Goal: Information Seeking & Learning: Understand process/instructions

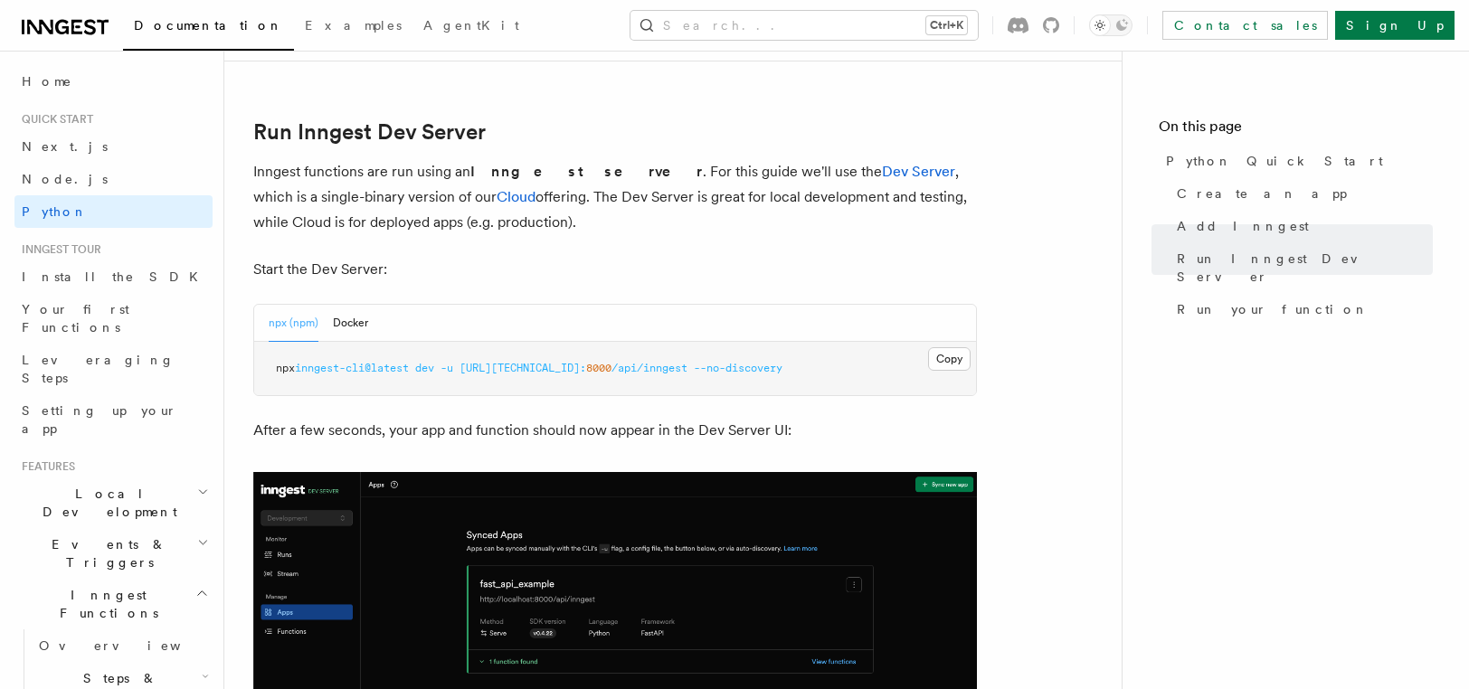
scroll to position [2171, 0]
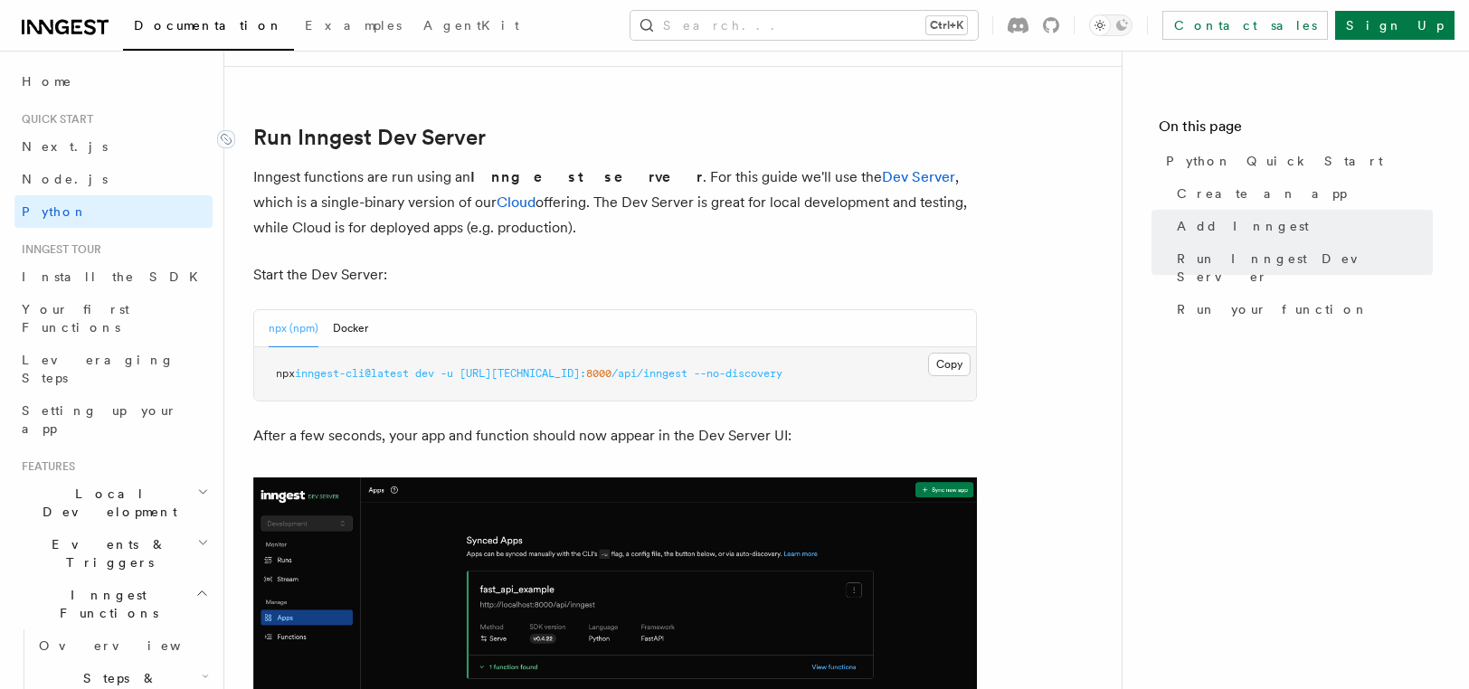
click at [314, 140] on link "Run Inngest Dev Server" at bounding box center [369, 137] width 232 height 25
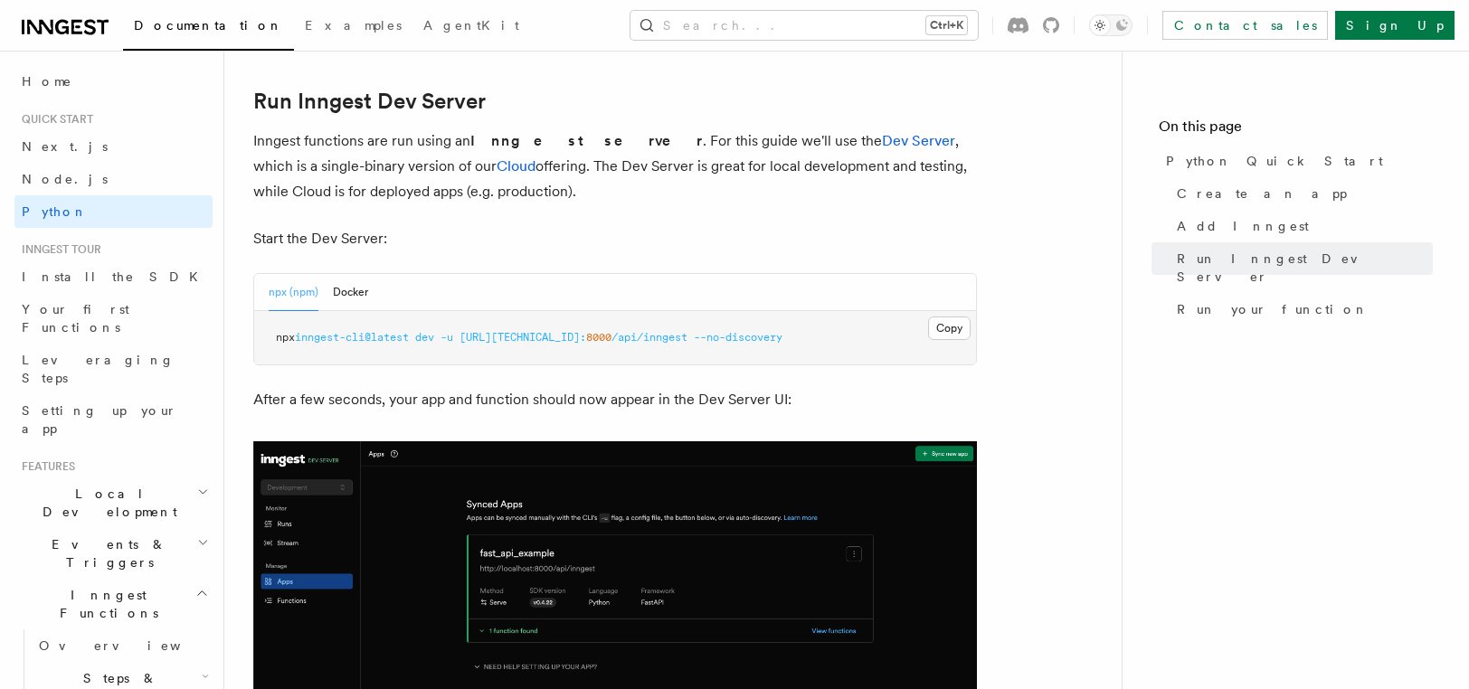
click at [654, 335] on span "/api/inngest" at bounding box center [650, 337] width 76 height 13
copy span "inngest"
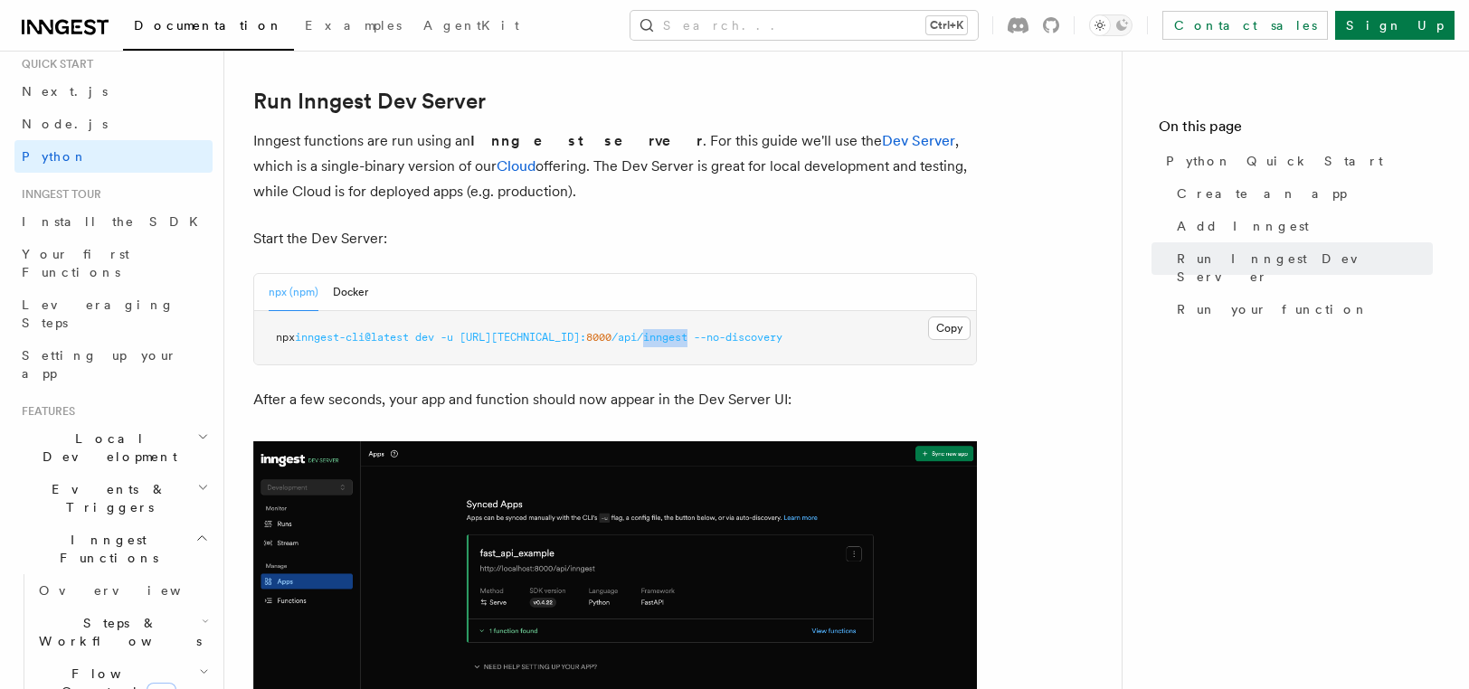
scroll to position [0, 0]
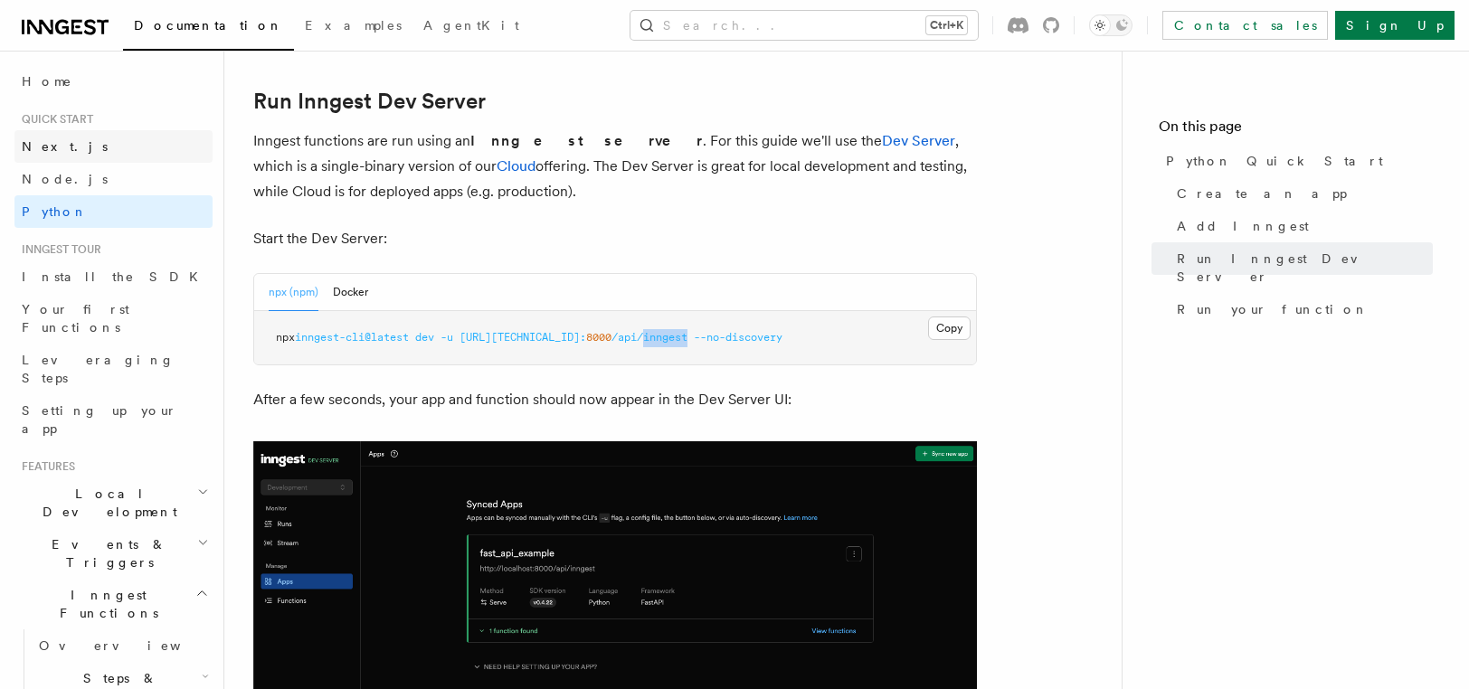
click at [60, 146] on span "Next.js" at bounding box center [65, 146] width 86 height 14
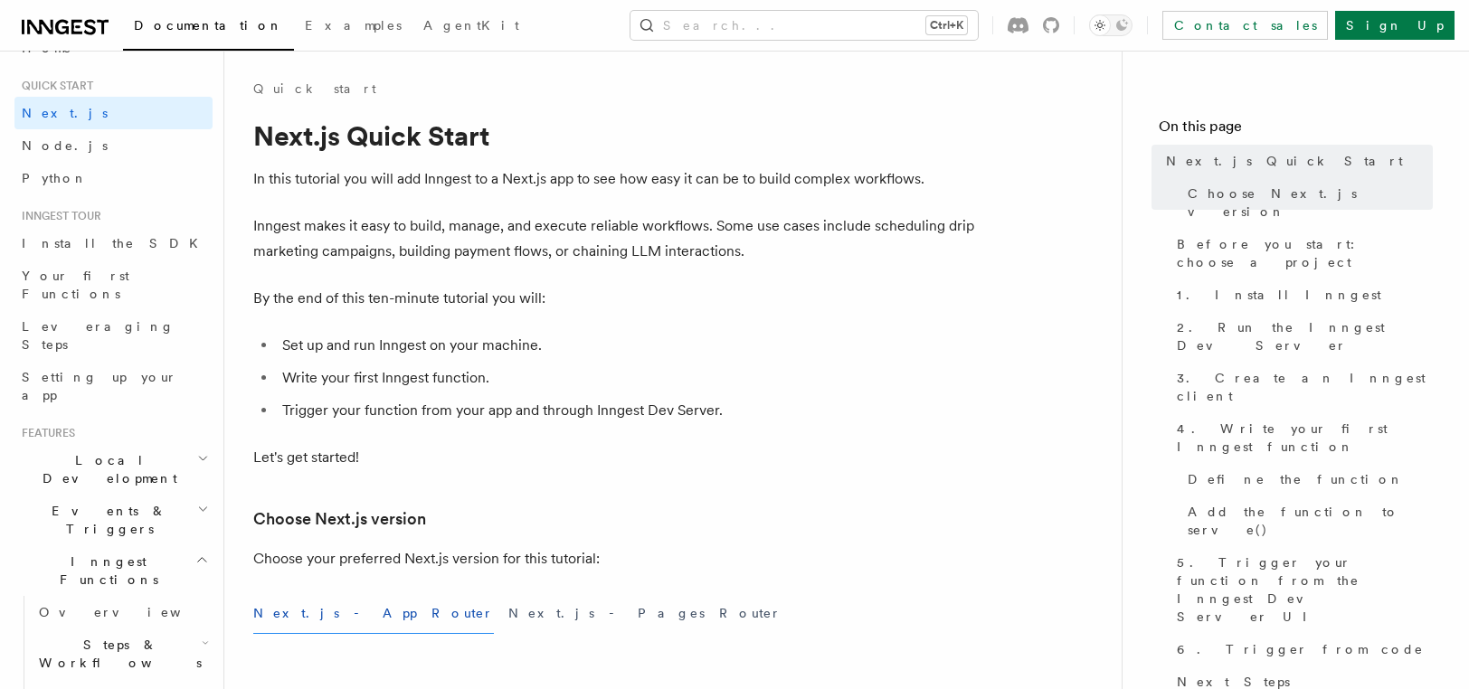
scroll to position [36, 0]
click at [662, 308] on p "By the end of this ten-minute tutorial you will:" at bounding box center [615, 298] width 724 height 25
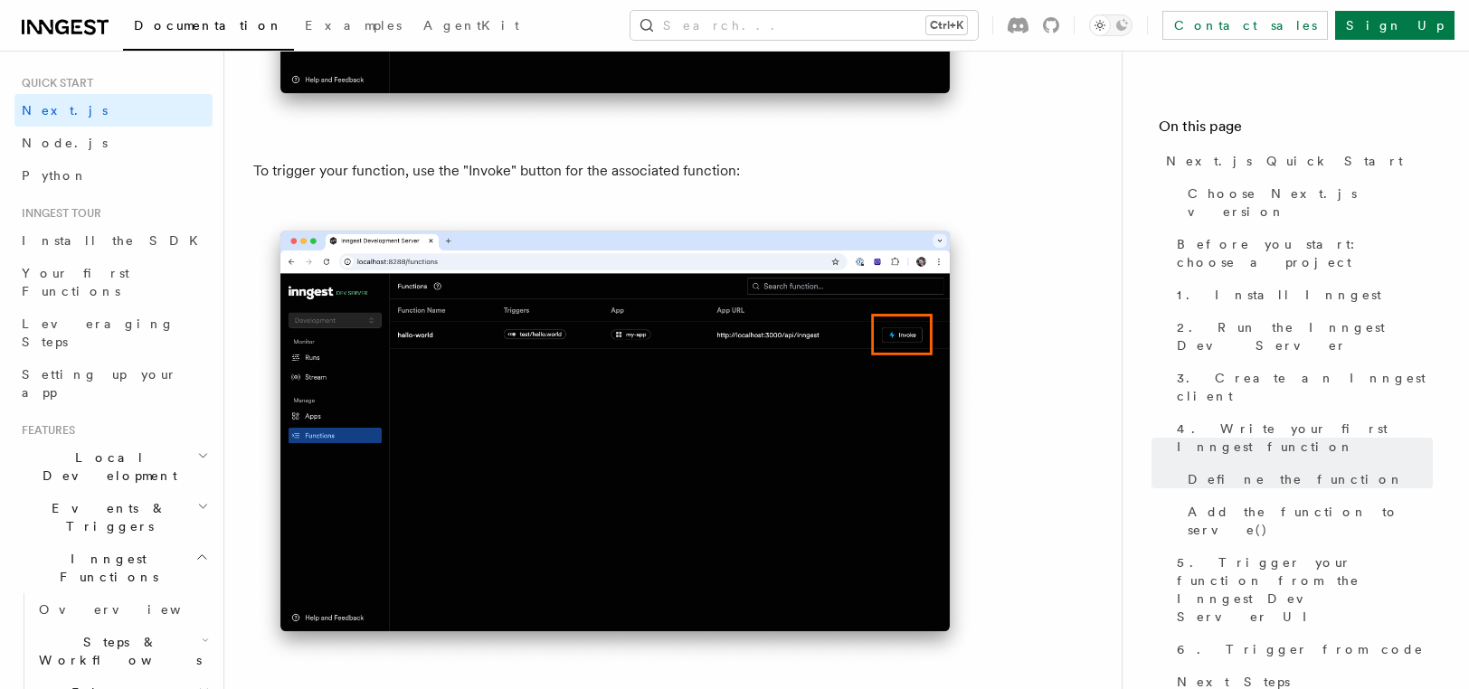
scroll to position [4813, 0]
